Goal: Obtain resource: Download file/media

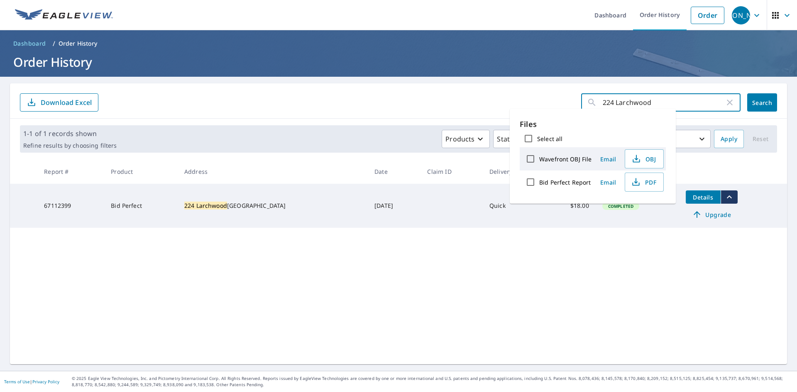
drag, startPoint x: 532, startPoint y: 100, endPoint x: 524, endPoint y: 98, distance: 8.5
click at [524, 98] on form "224 Larchwood ​ Search Download Excel" at bounding box center [398, 102] width 757 height 18
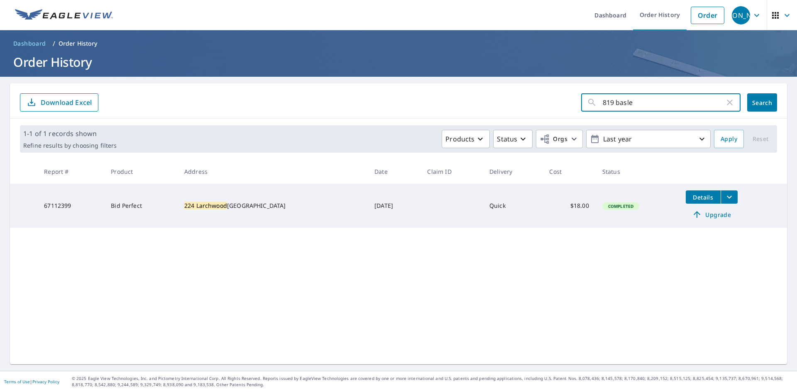
type input "819 [PERSON_NAME]"
click button "Search" at bounding box center [762, 102] width 30 height 18
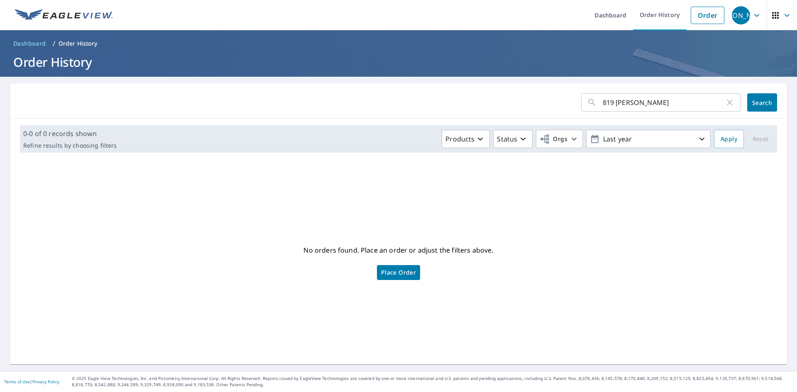
click at [677, 101] on input "819 [PERSON_NAME]" at bounding box center [663, 102] width 122 height 23
type input "819"
click button "Search" at bounding box center [762, 102] width 30 height 18
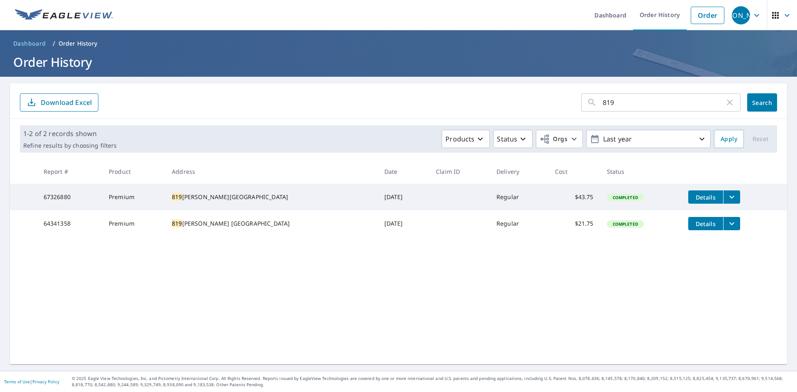
click at [726, 199] on icon "filesDropdownBtn-67326880" at bounding box center [731, 197] width 10 height 10
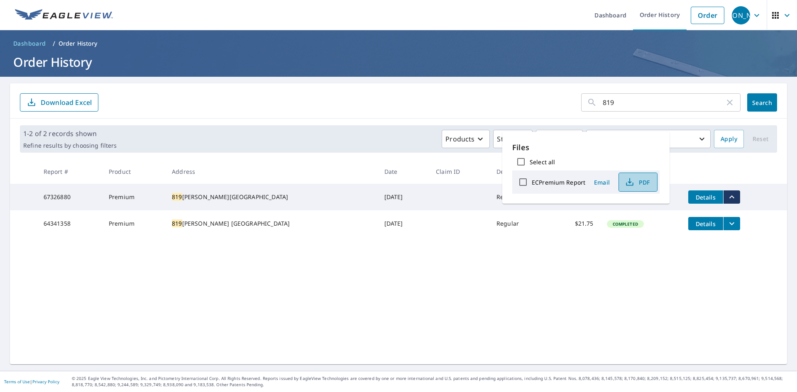
click at [654, 182] on button "PDF" at bounding box center [637, 182] width 39 height 19
